Goal: Task Accomplishment & Management: Complete application form

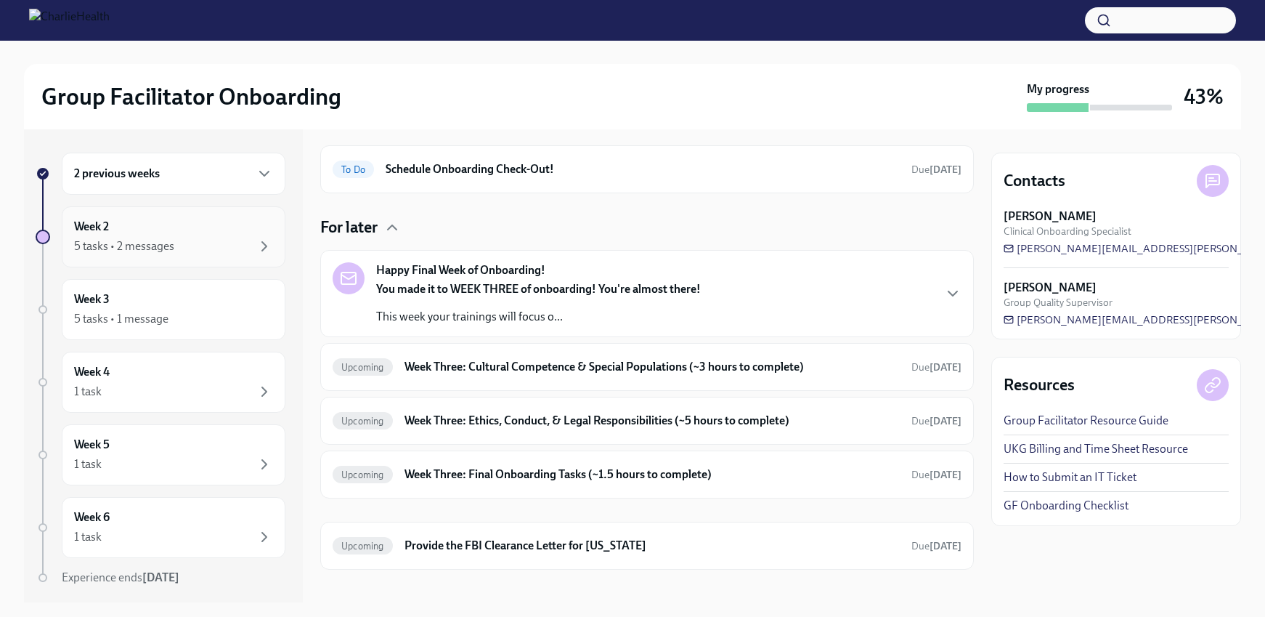
click at [136, 240] on div "5 tasks • 2 messages" at bounding box center [124, 246] width 100 height 16
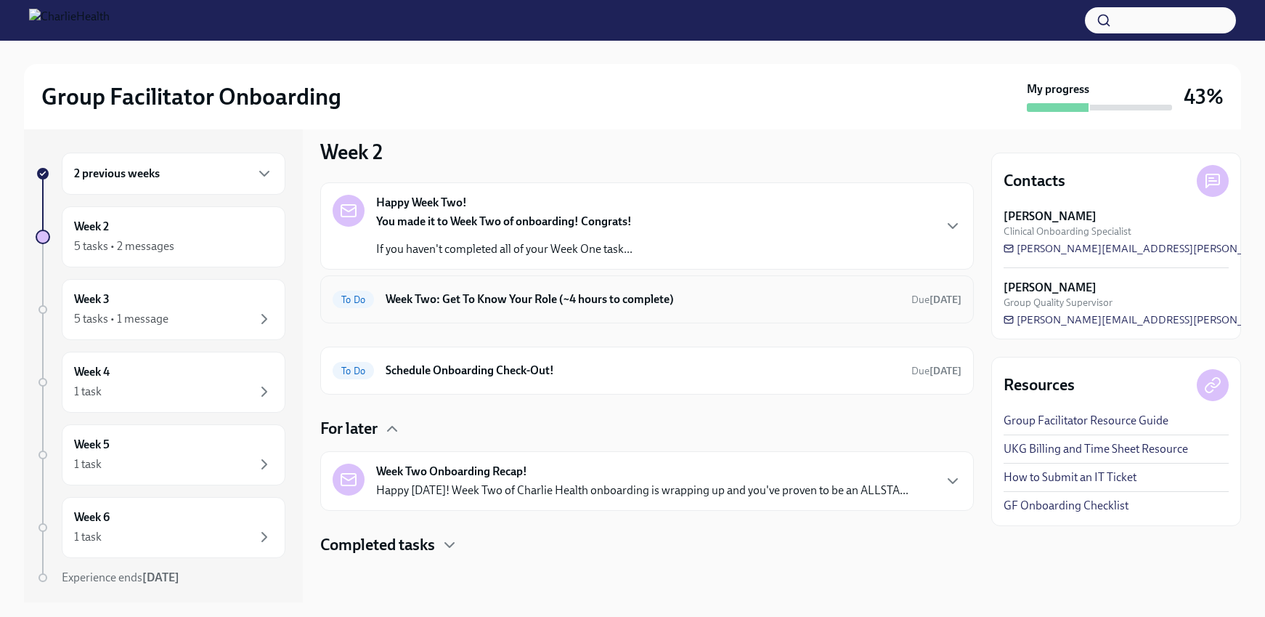
click at [535, 301] on h6 "Week Two: Get To Know Your Role (~4 hours to complete)" at bounding box center [643, 299] width 514 height 16
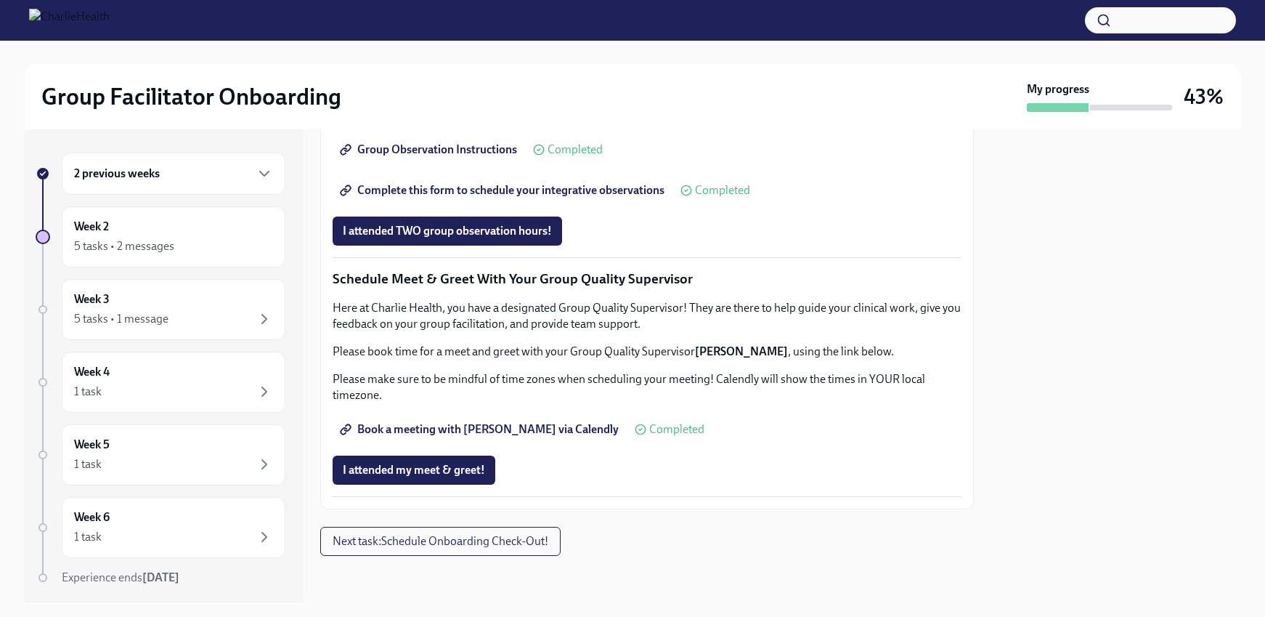
scroll to position [1159, 0]
click at [500, 198] on span "Complete this form to schedule your integrative observations" at bounding box center [504, 190] width 322 height 15
click at [502, 534] on span "Next task : Schedule Onboarding Check-Out!" at bounding box center [441, 541] width 216 height 15
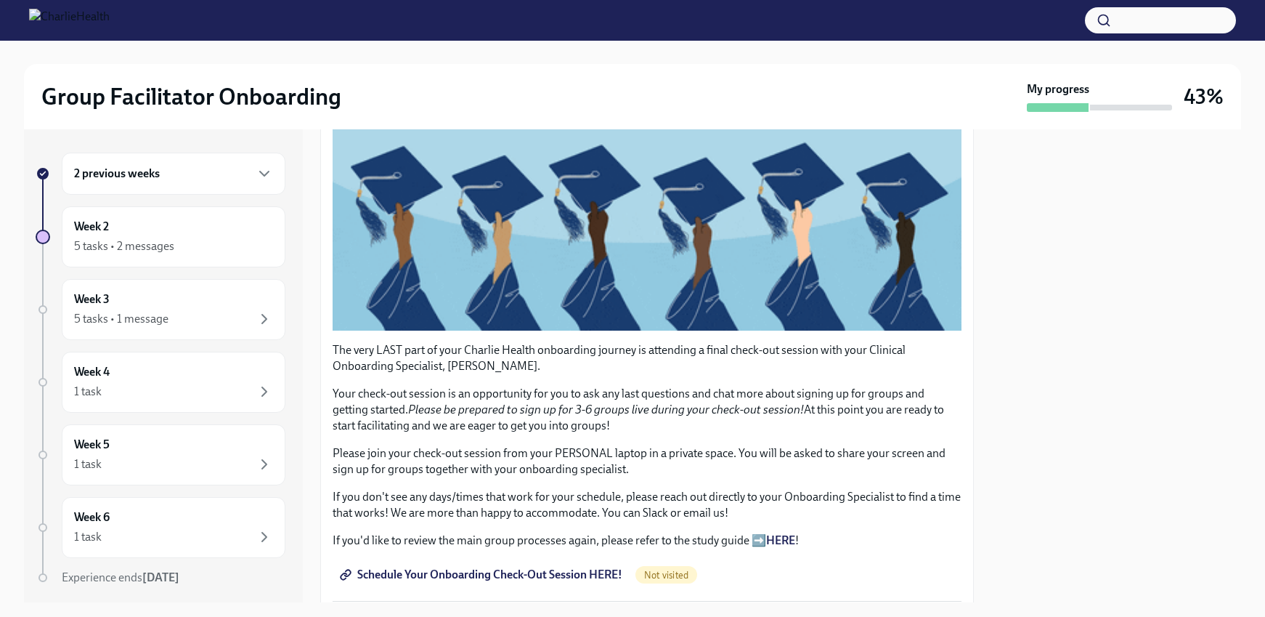
scroll to position [303, 0]
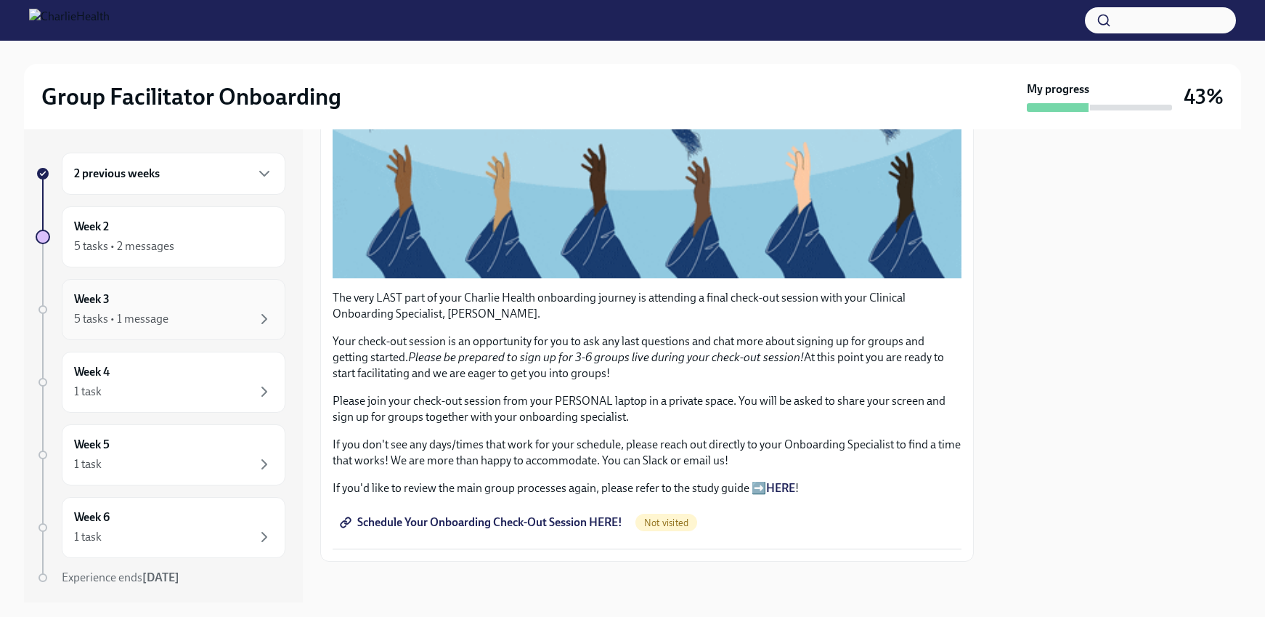
click at [189, 321] on div "5 tasks • 1 message" at bounding box center [173, 318] width 199 height 17
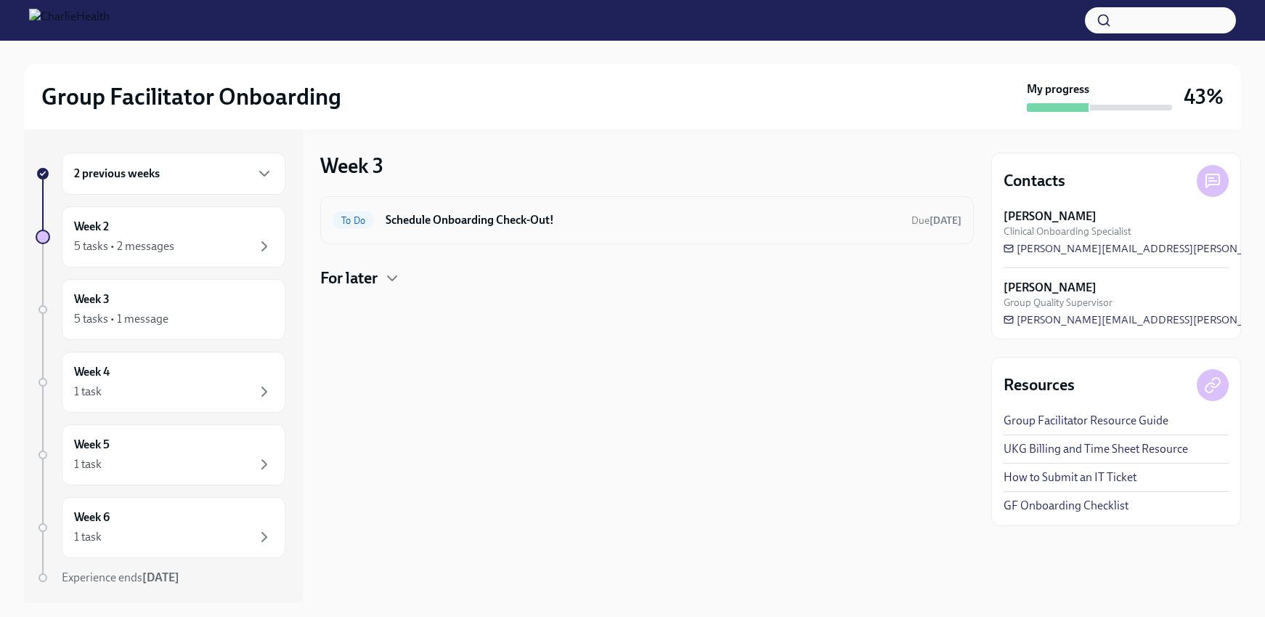
click at [486, 232] on div "To Do Schedule Onboarding Check-Out! Due [DATE]" at bounding box center [647, 220] width 654 height 48
click at [407, 299] on div at bounding box center [647, 312] width 654 height 46
click at [399, 281] on icon "button" at bounding box center [392, 277] width 17 height 17
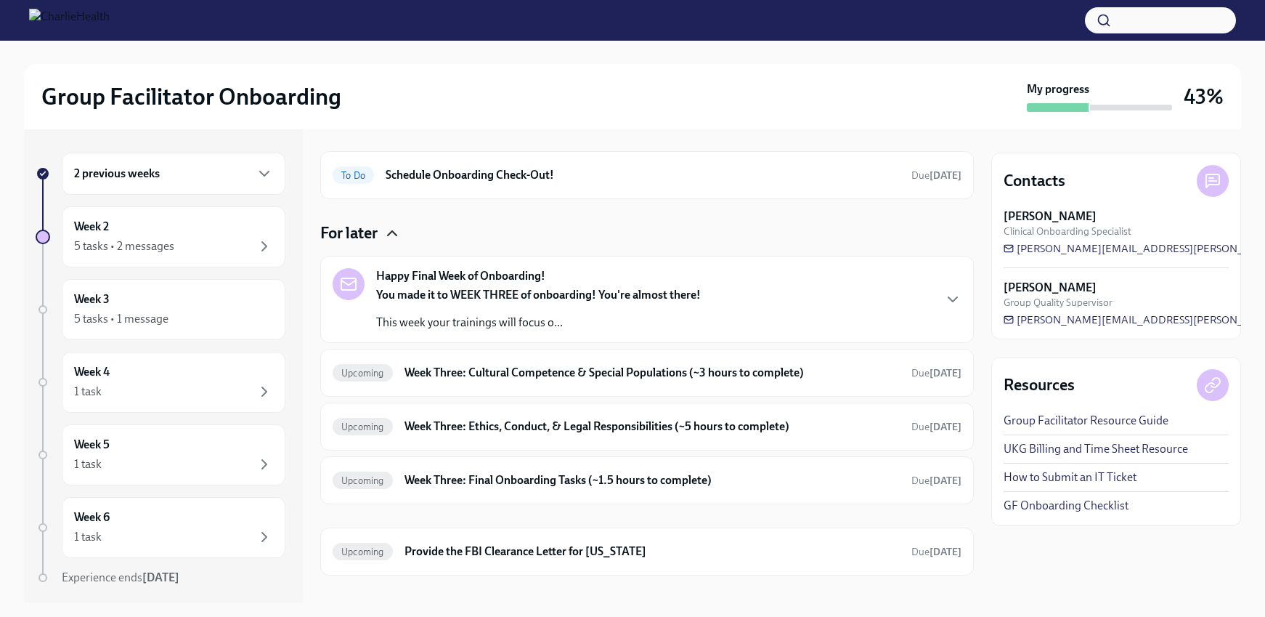
scroll to position [46, 0]
click at [552, 180] on h6 "Schedule Onboarding Check-Out!" at bounding box center [643, 174] width 514 height 16
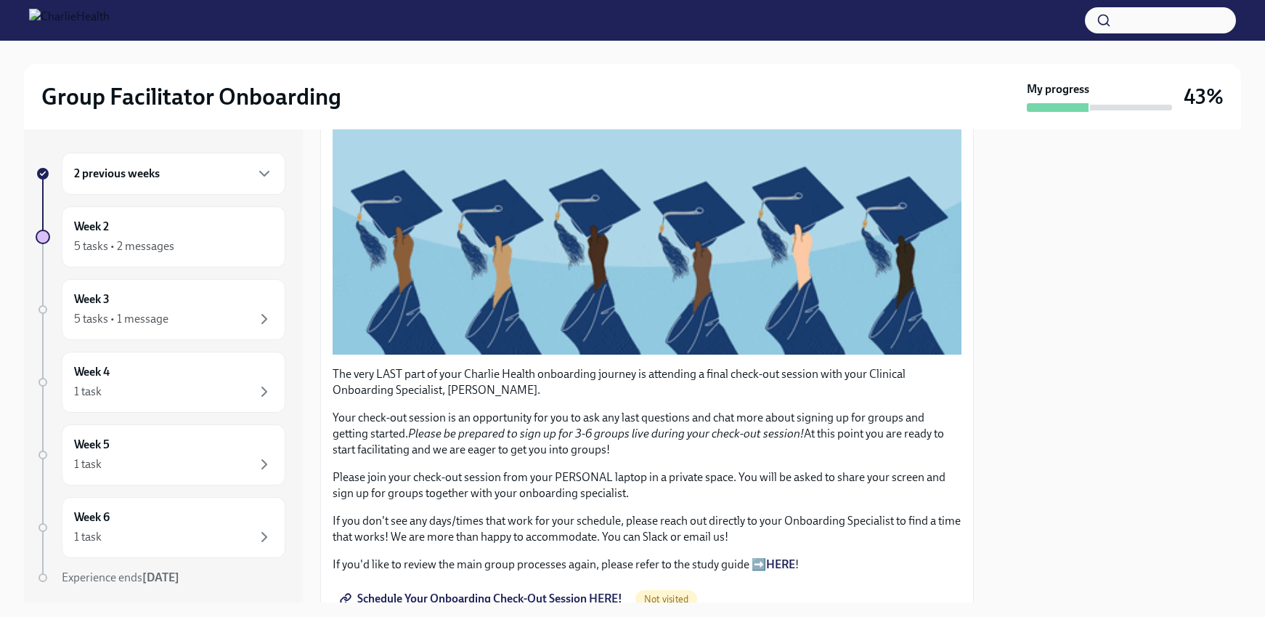
scroll to position [303, 0]
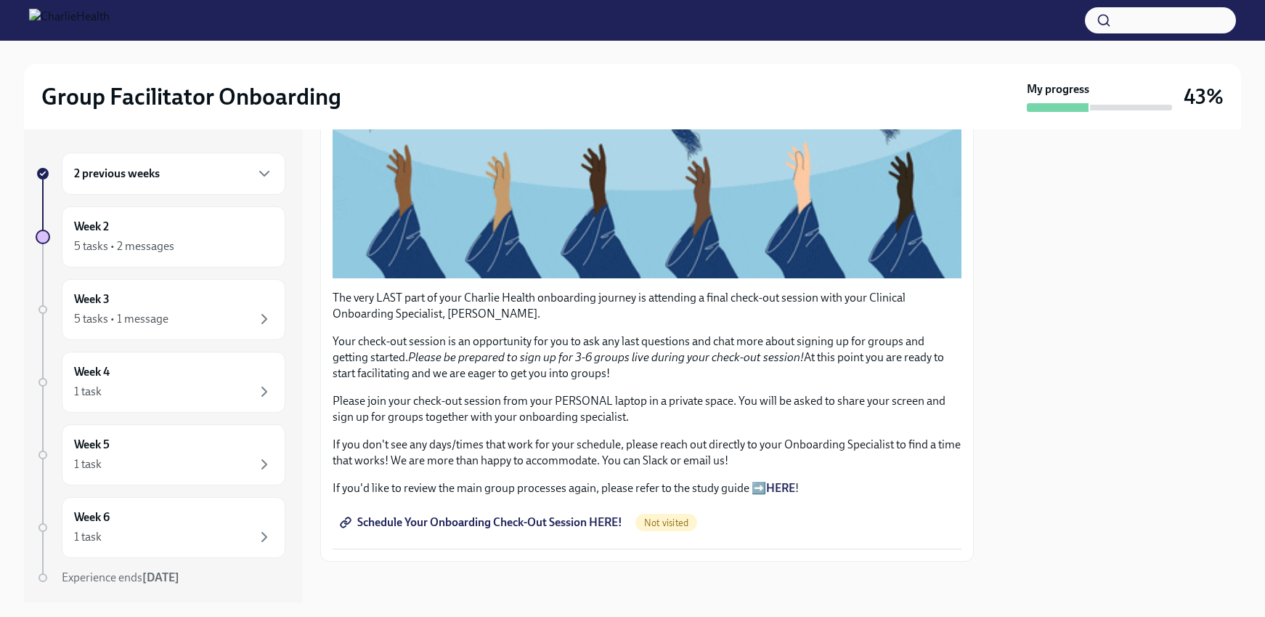
click at [574, 516] on span "Schedule Your Onboarding Check-Out Session HERE!" at bounding box center [483, 522] width 280 height 15
click at [441, 87] on div "Group Facilitator Onboarding" at bounding box center [530, 96] width 978 height 29
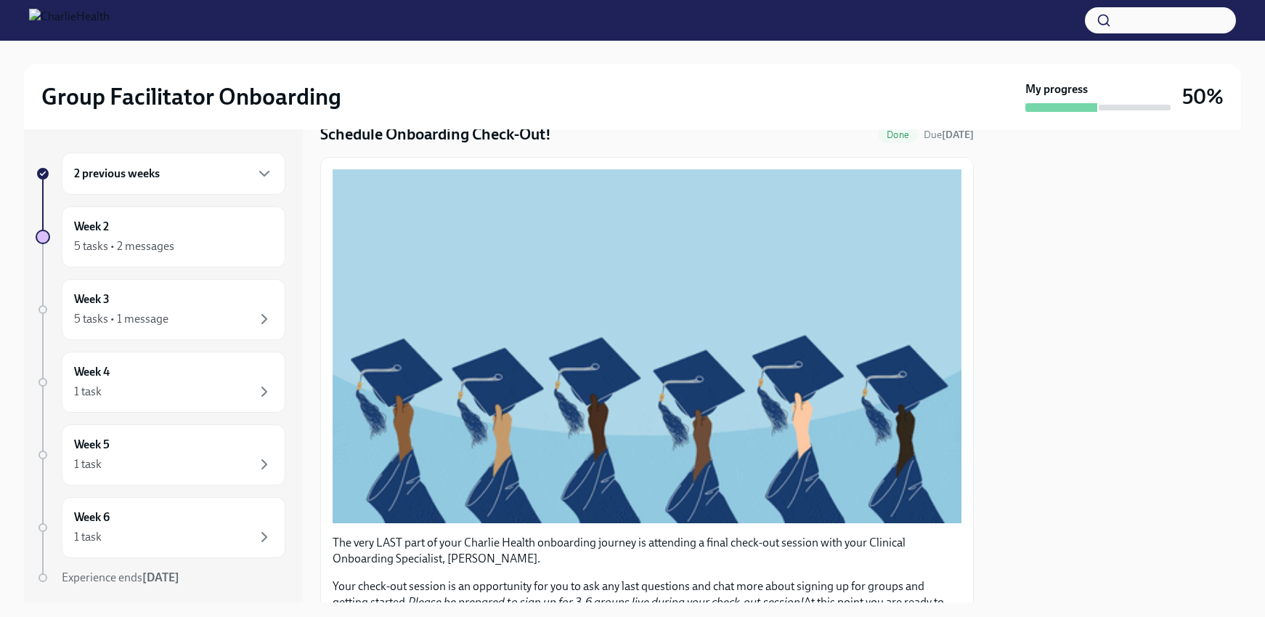
scroll to position [0, 0]
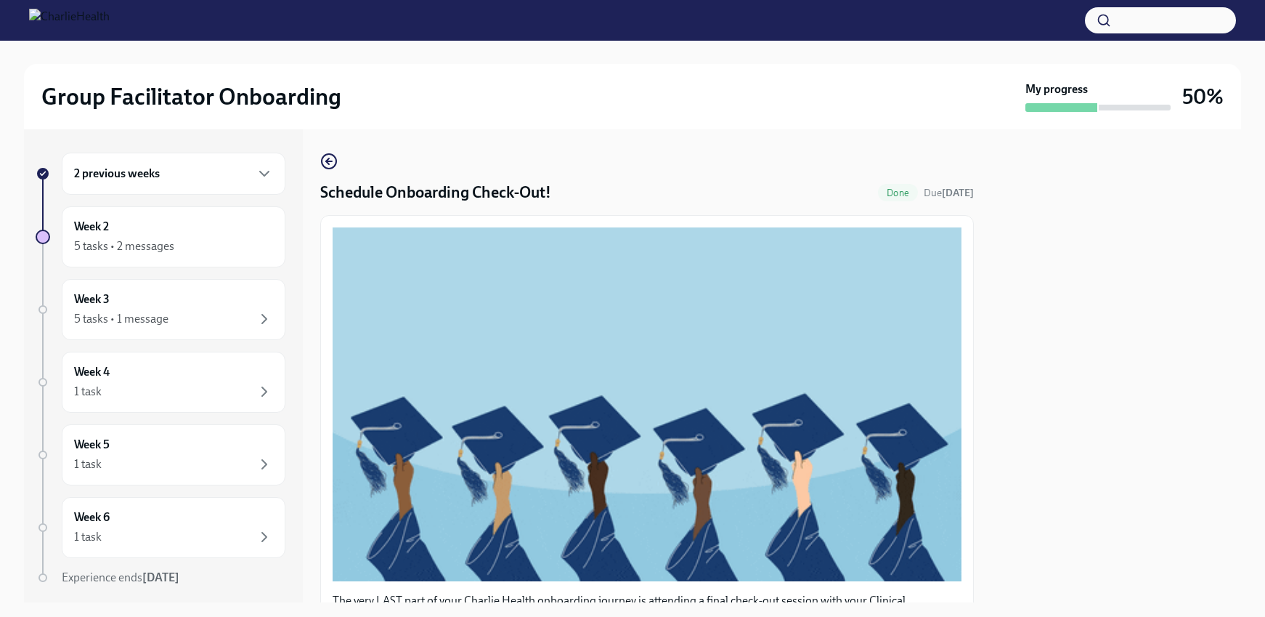
click at [315, 156] on div "2 previous weeks Week 2 5 tasks • 2 messages Week 3 5 tasks • 1 message Week 4 …" at bounding box center [632, 365] width 1217 height 473
click at [322, 161] on circle "button" at bounding box center [329, 161] width 15 height 15
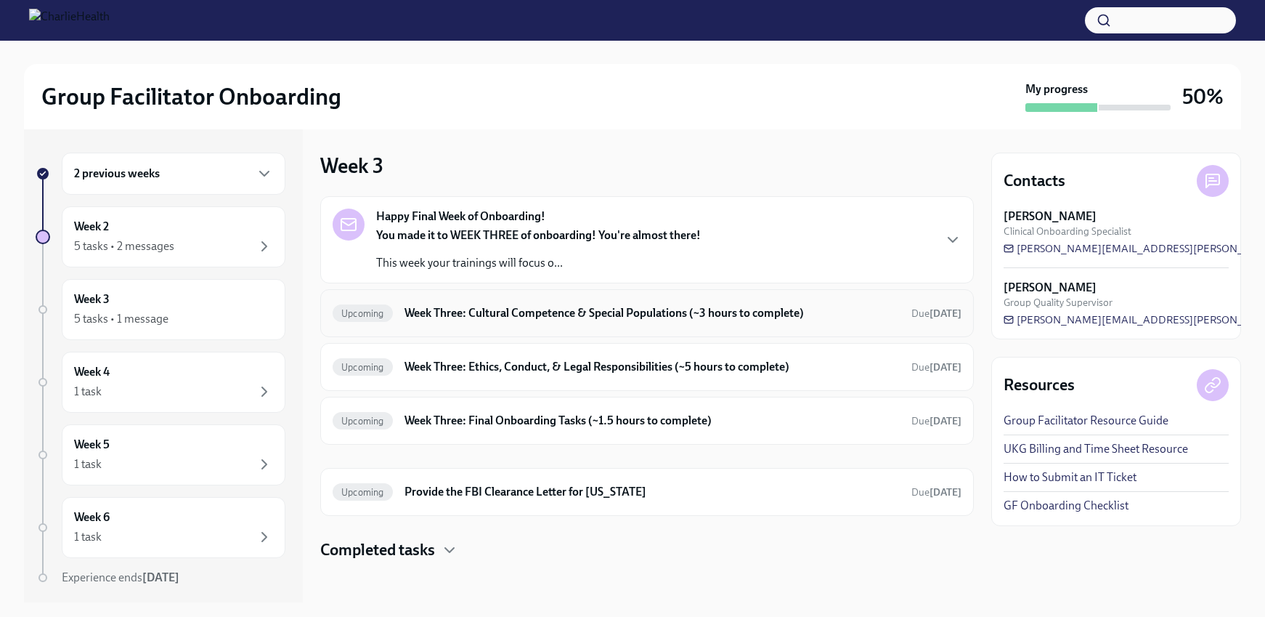
click at [471, 303] on div "Upcoming Week Three: Cultural Competence & Special Populations (~3 hours to com…" at bounding box center [647, 312] width 629 height 23
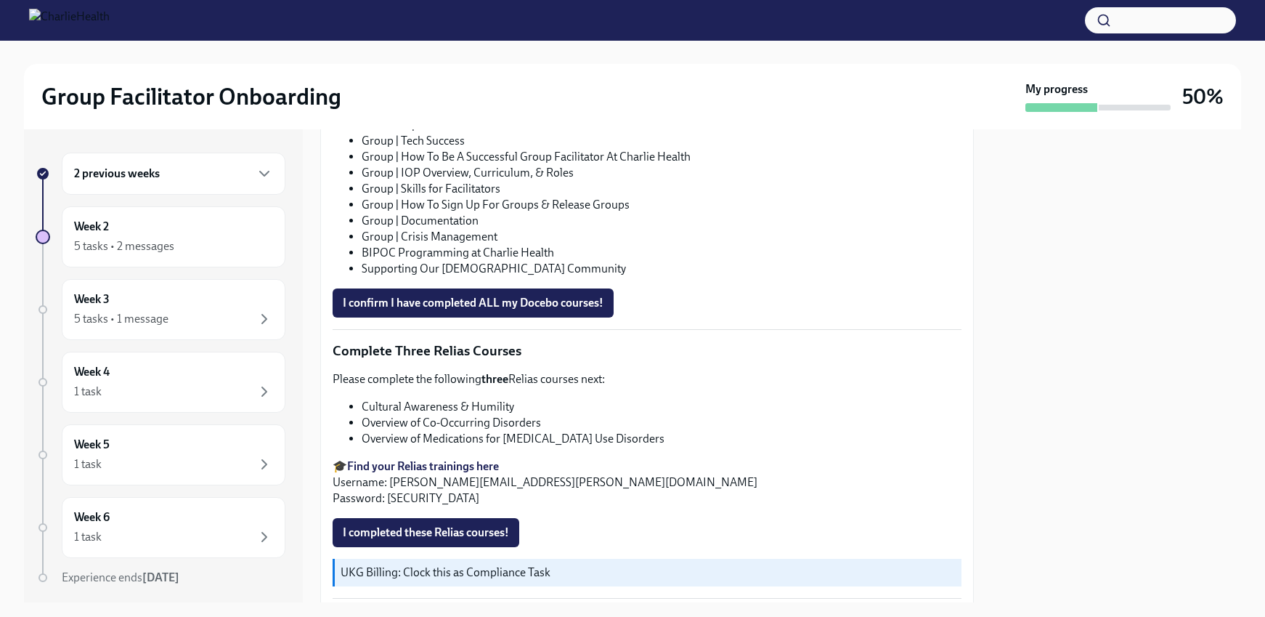
scroll to position [745, 0]
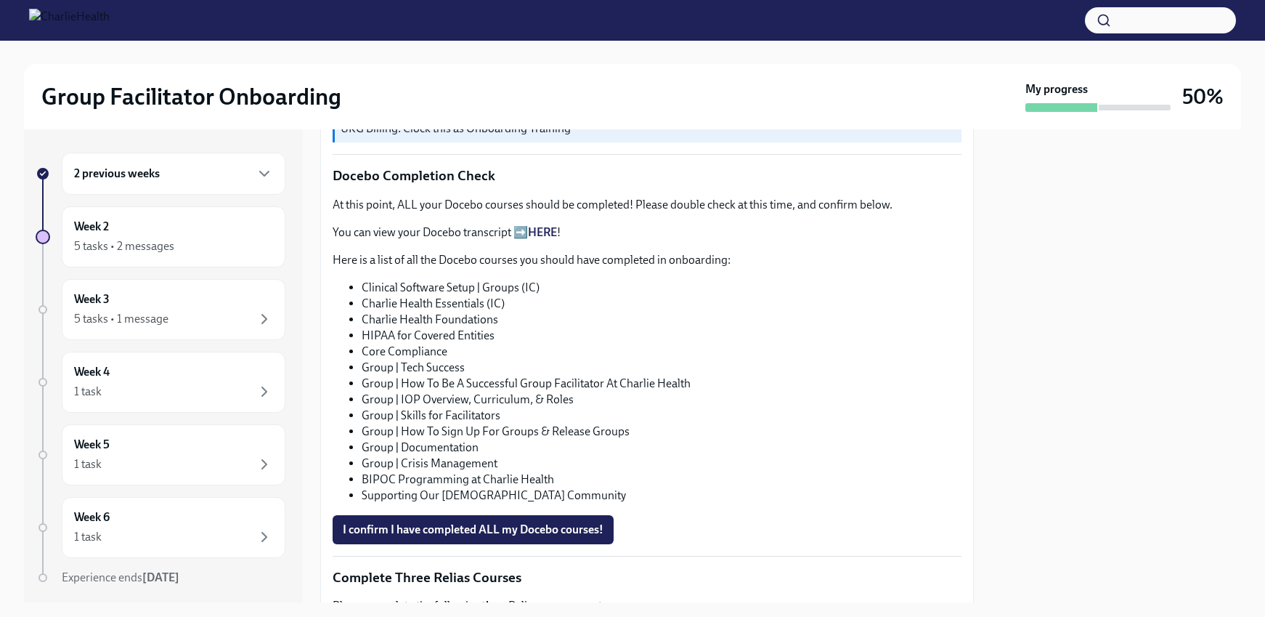
click at [546, 225] on link "HERE" at bounding box center [542, 232] width 29 height 14
click at [139, 244] on div "5 tasks • 2 messages" at bounding box center [124, 246] width 100 height 16
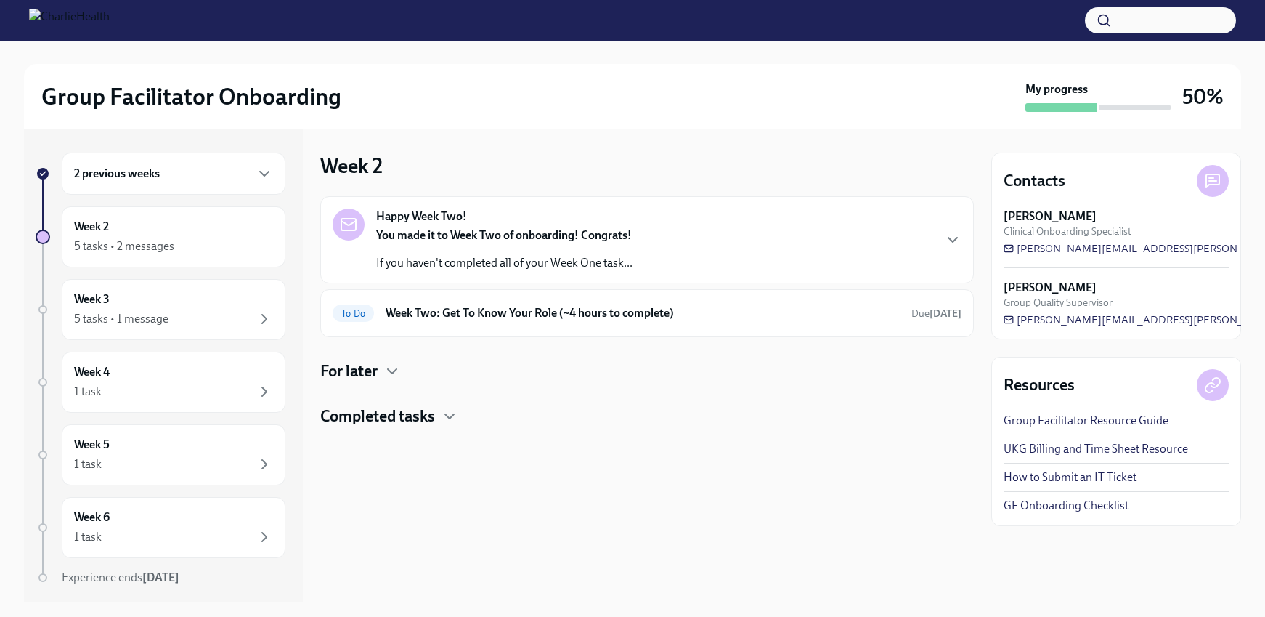
click at [546, 259] on p "If you haven't completed all of your Week One task..." at bounding box center [504, 263] width 256 height 16
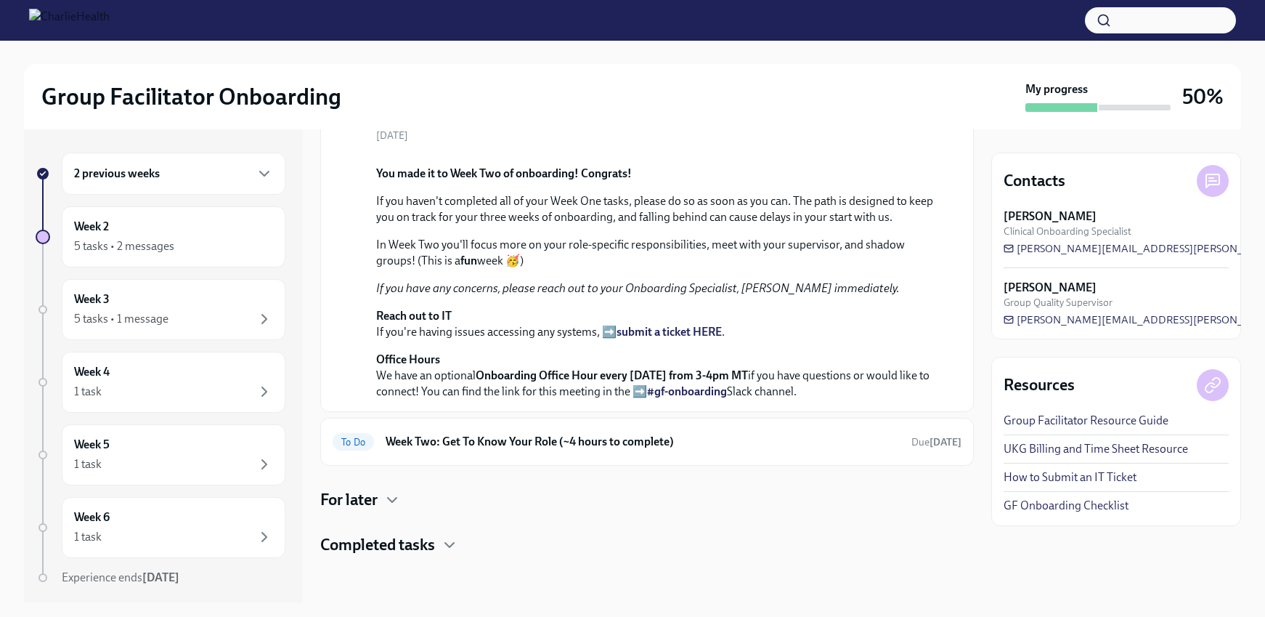
scroll to position [367, 0]
click at [580, 438] on h6 "Week Two: Get To Know Your Role (~4 hours to complete)" at bounding box center [643, 442] width 514 height 16
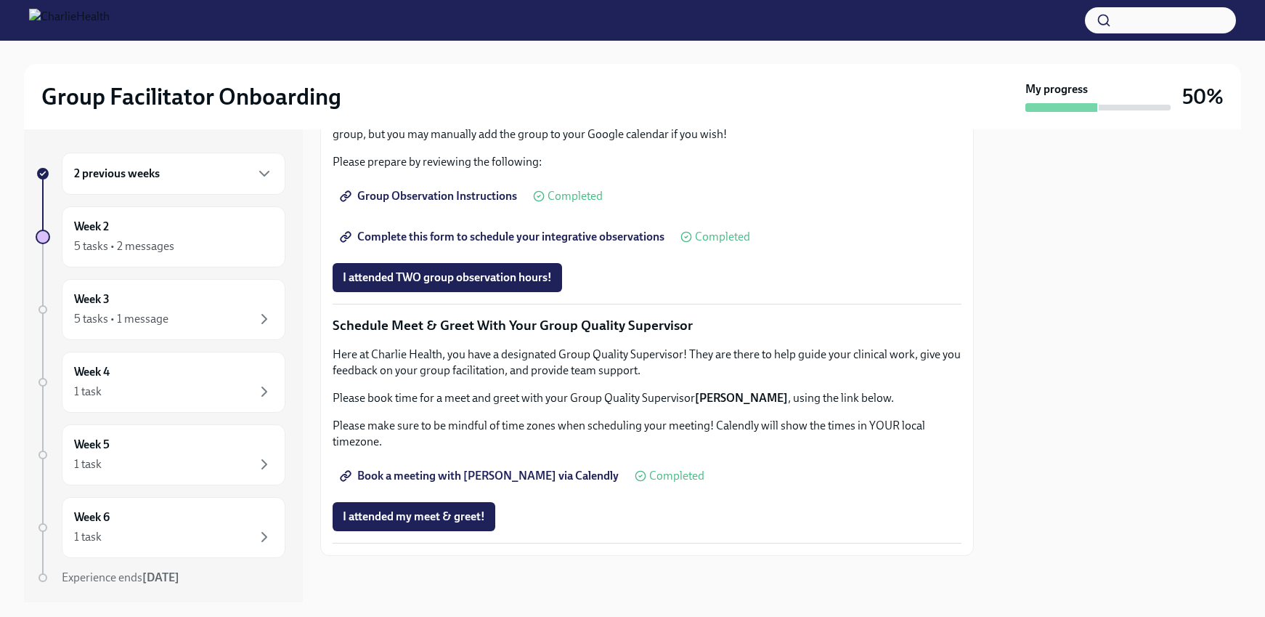
scroll to position [1314, 0]
click at [1135, 25] on button "button" at bounding box center [1160, 20] width 151 height 26
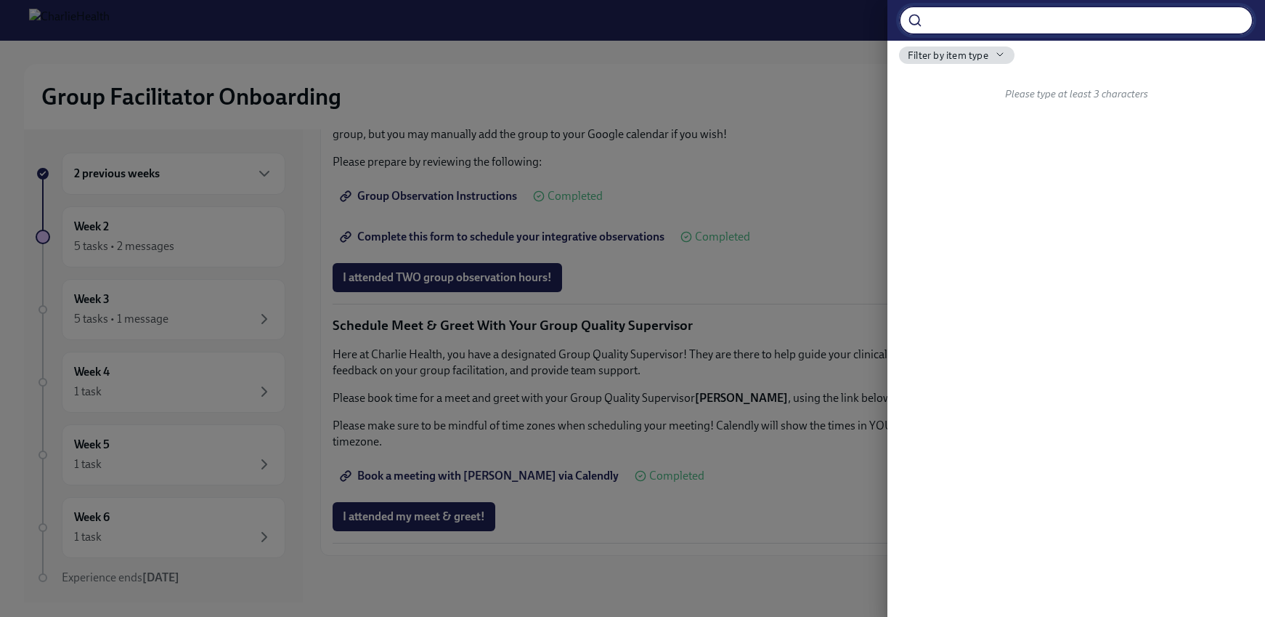
click at [740, 126] on div at bounding box center [632, 308] width 1265 height 617
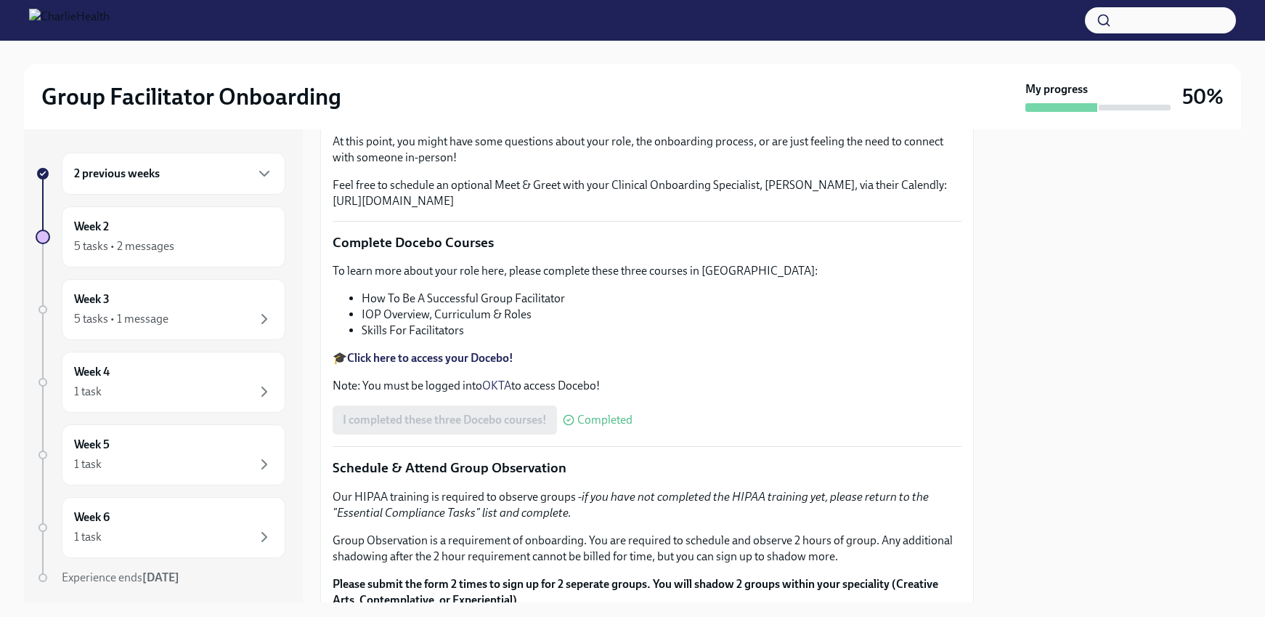
scroll to position [0, 0]
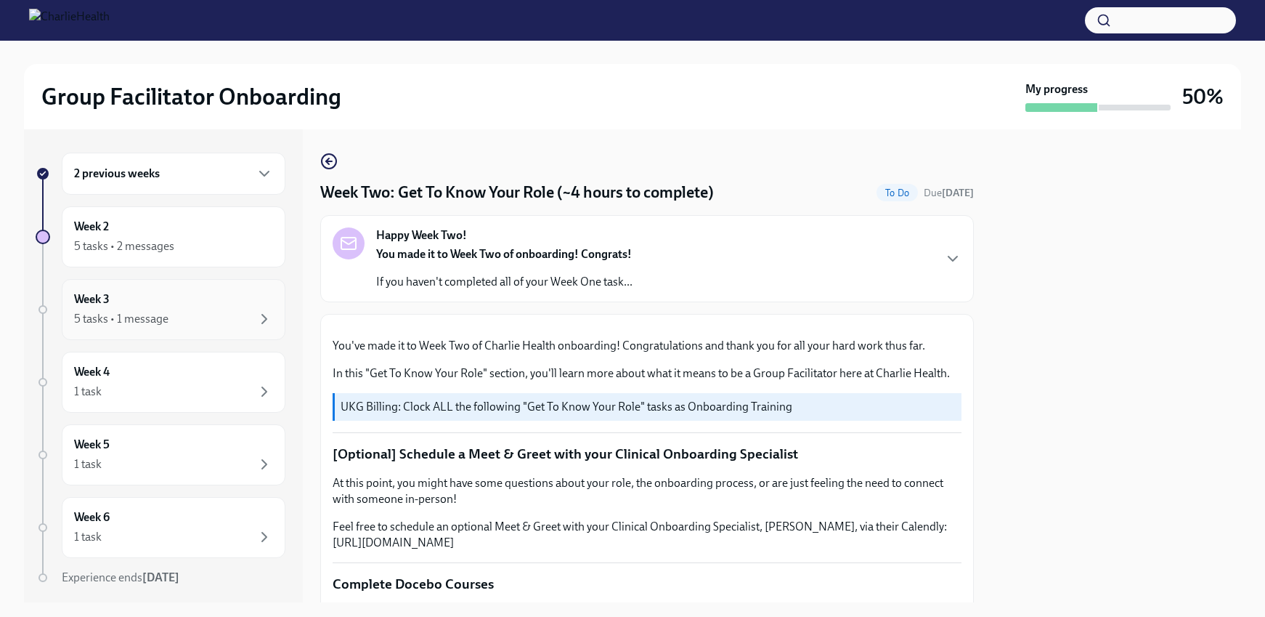
click at [142, 315] on div "5 tasks • 1 message" at bounding box center [121, 319] width 94 height 16
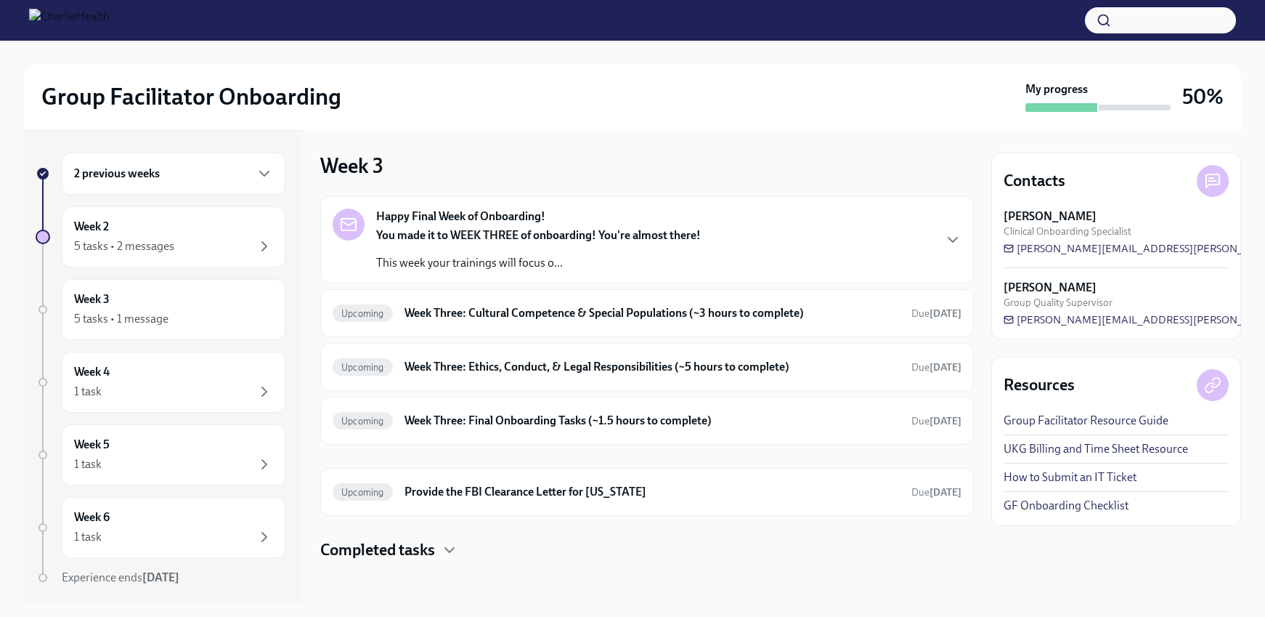
click at [1044, 214] on strong "[PERSON_NAME]" at bounding box center [1050, 216] width 93 height 16
click at [1077, 505] on link "GF Onboarding Checklist" at bounding box center [1066, 506] width 125 height 16
click at [556, 503] on div "Upcoming Provide the FBI Clearance Letter for [US_STATE] Due [DATE]" at bounding box center [647, 492] width 654 height 48
click at [590, 491] on h6 "Provide the FBI Clearance Letter for [US_STATE]" at bounding box center [652, 492] width 495 height 16
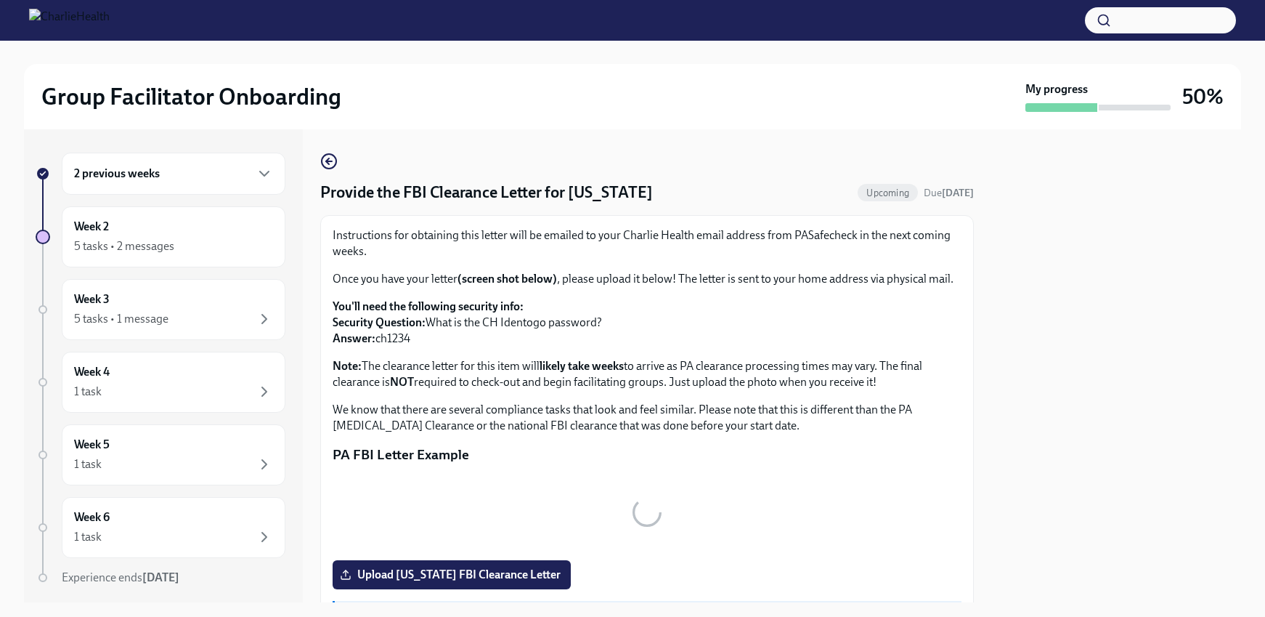
click at [762, 490] on div "Instructions for obtaining this letter will be emailed to your Charlie Health e…" at bounding box center [647, 433] width 629 height 413
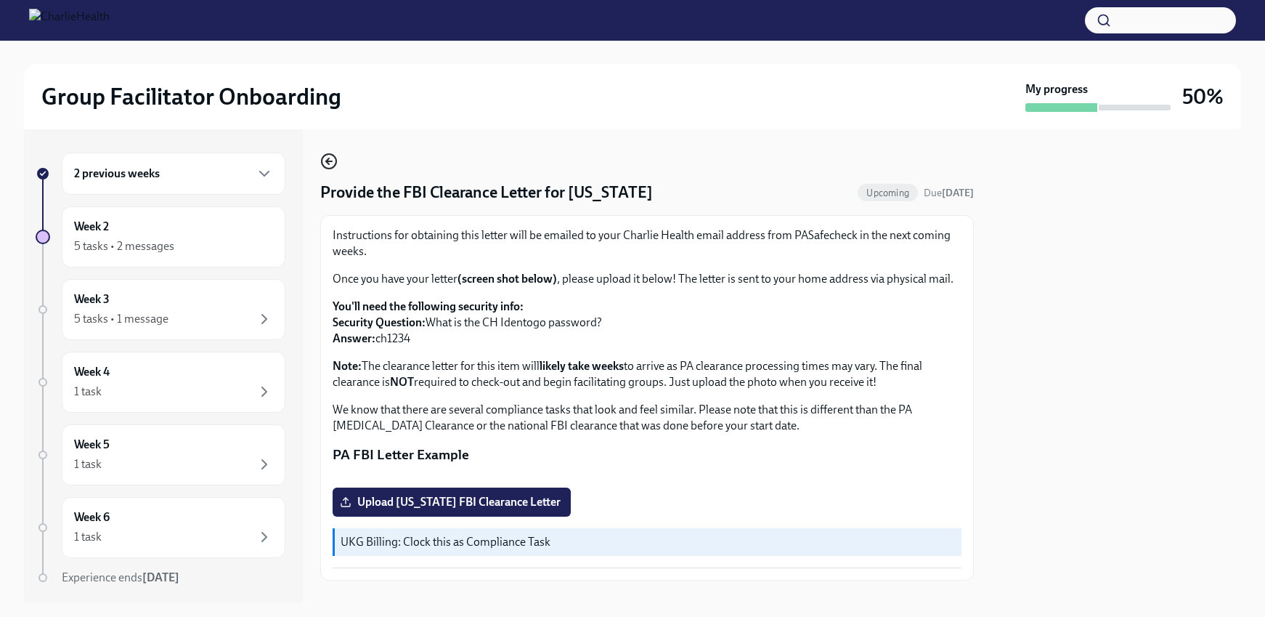
click at [323, 159] on icon "button" at bounding box center [328, 161] width 17 height 17
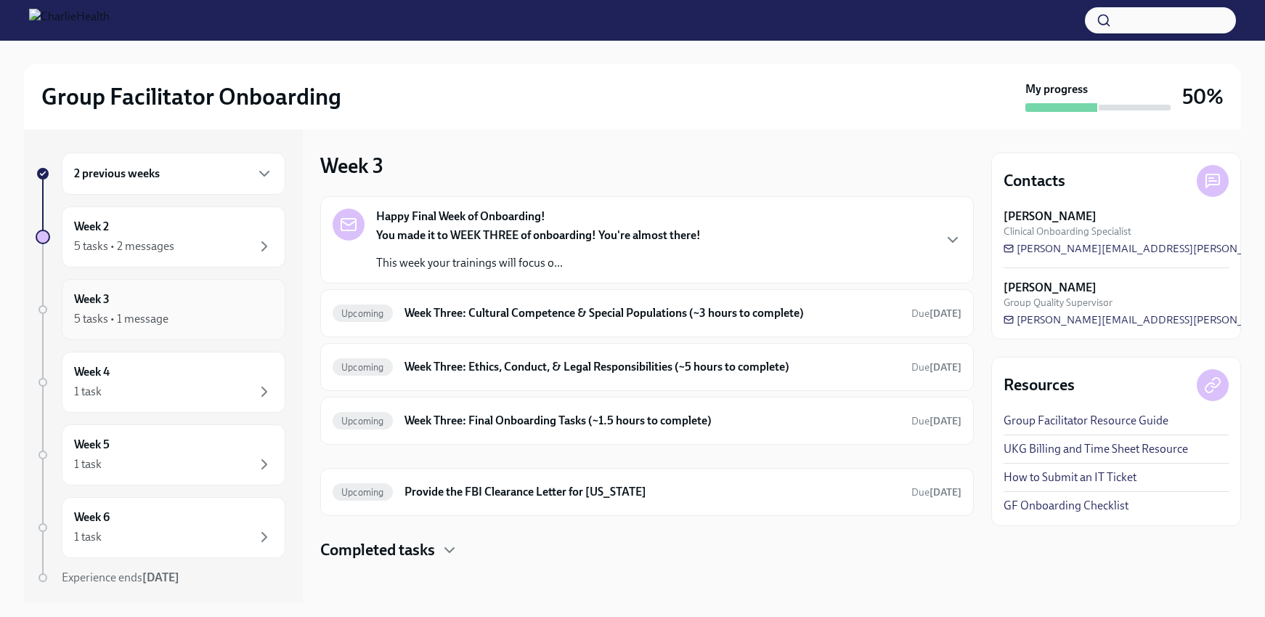
click at [158, 298] on div "Week 3 5 tasks • 1 message" at bounding box center [173, 309] width 199 height 36
click at [145, 323] on div "5 tasks • 1 message" at bounding box center [121, 319] width 94 height 16
click at [134, 320] on div "5 tasks • 1 message" at bounding box center [121, 319] width 94 height 16
click at [134, 319] on div "5 tasks • 1 message" at bounding box center [121, 319] width 94 height 16
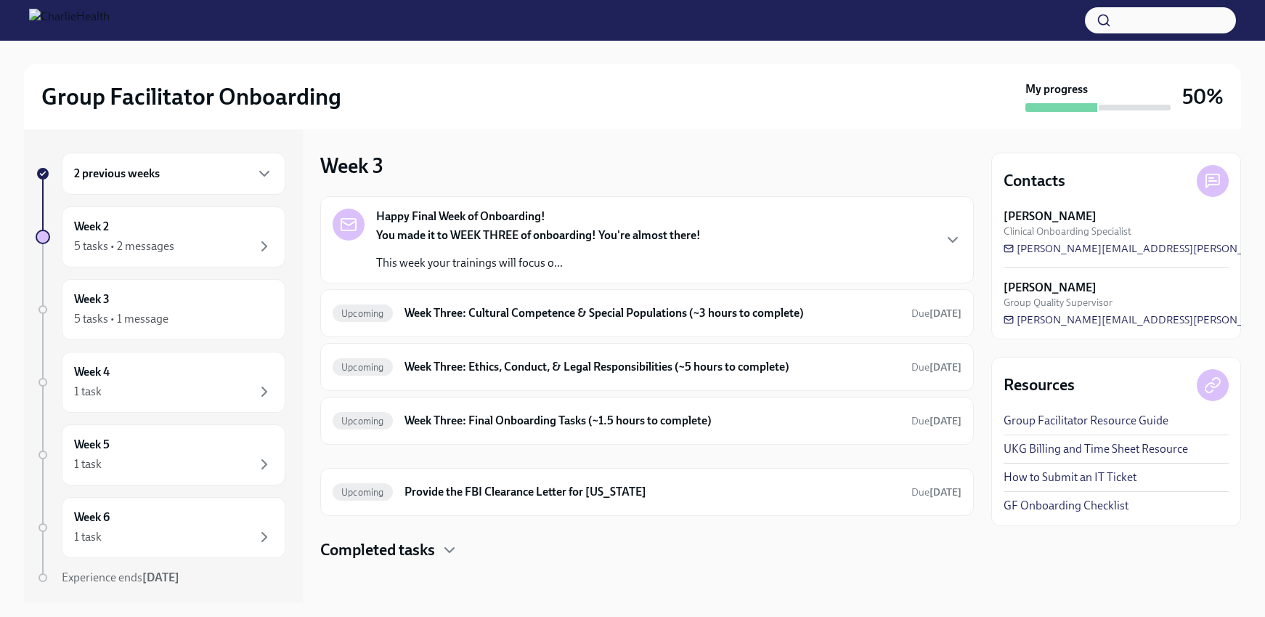
click at [635, 256] on p "This week your trainings will focus o..." at bounding box center [538, 263] width 325 height 16
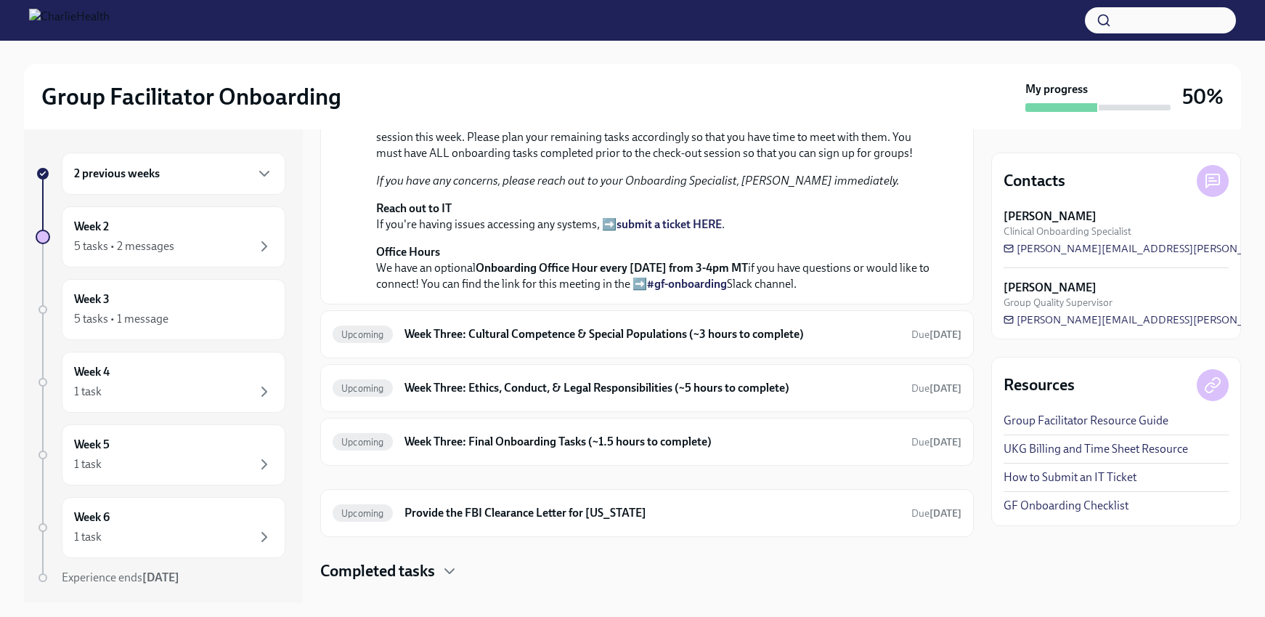
scroll to position [593, 0]
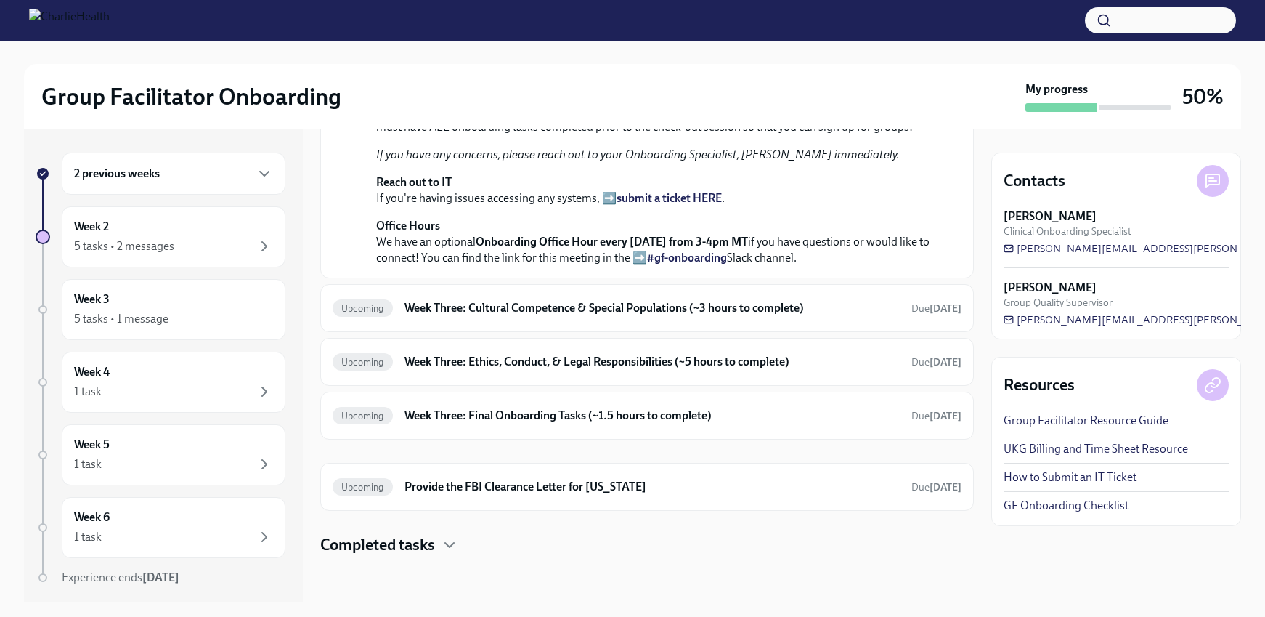
click at [399, 553] on h4 "Completed tasks" at bounding box center [377, 545] width 115 height 22
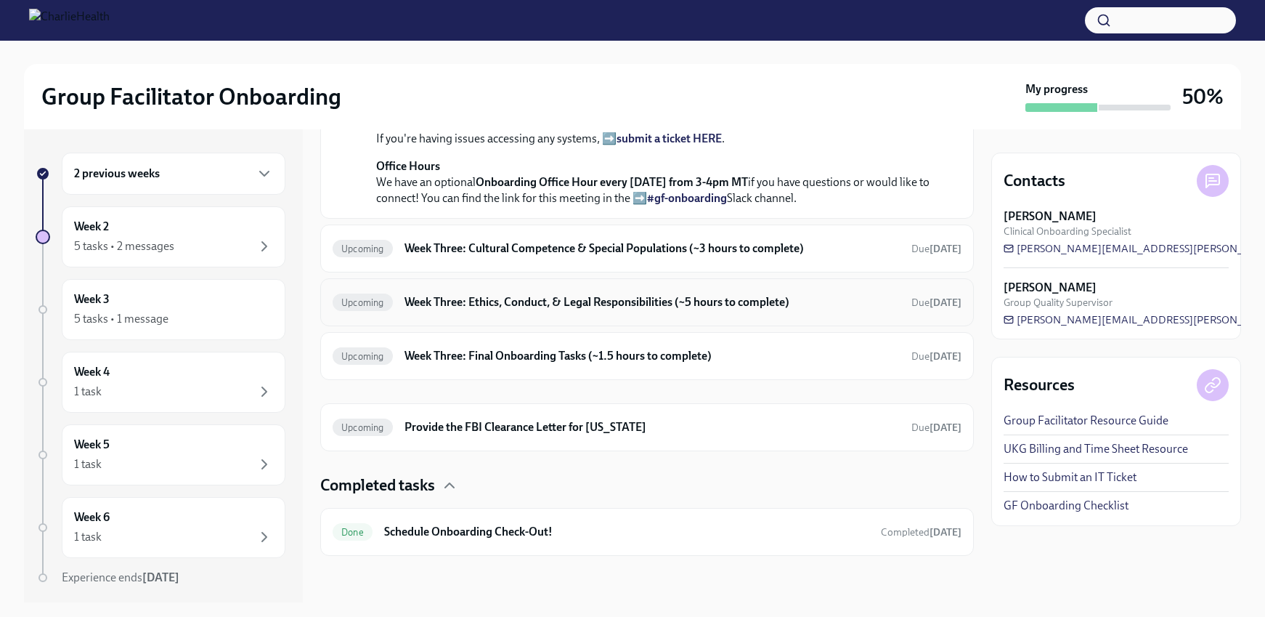
scroll to position [653, 0]
click at [479, 532] on h6 "Schedule Onboarding Check-Out!" at bounding box center [626, 532] width 485 height 16
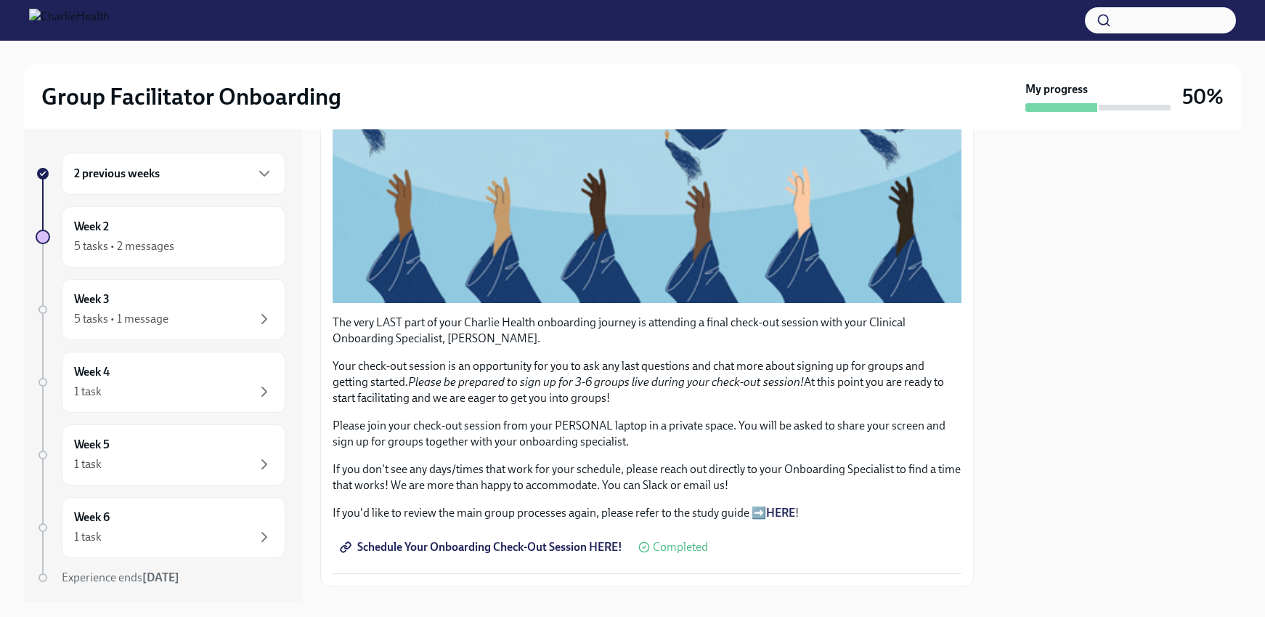
scroll to position [303, 0]
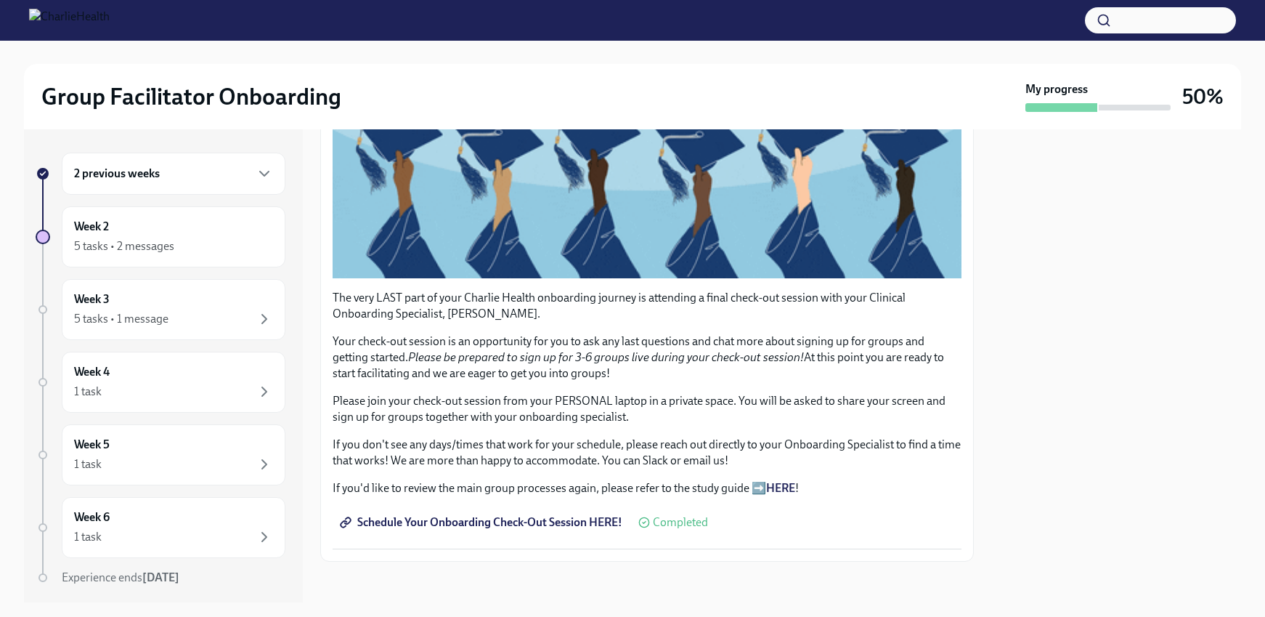
click at [544, 516] on span "Schedule Your Onboarding Check-Out Session HERE!" at bounding box center [483, 522] width 280 height 15
